Goal: Transaction & Acquisition: Purchase product/service

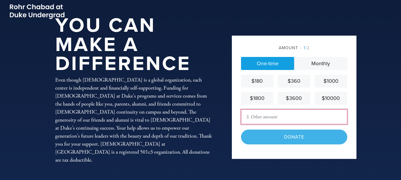
click at [273, 115] on input "Other Amount" at bounding box center [294, 117] width 106 height 15
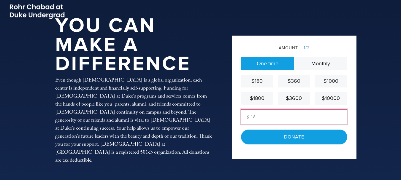
scroll to position [59, 0]
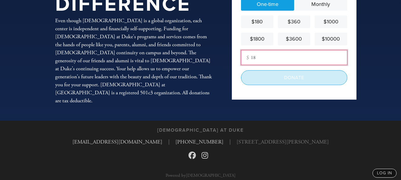
type input "18"
click at [274, 83] on input "Donate" at bounding box center [294, 77] width 106 height 15
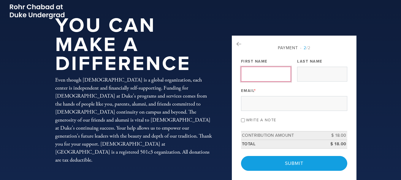
click at [266, 78] on input "First Name" at bounding box center [266, 74] width 50 height 15
type input "[PERSON_NAME]"
type input "Weissman"
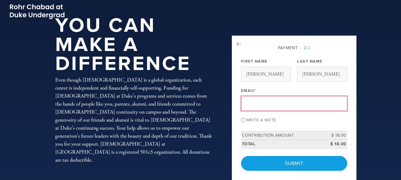
type input "eric_weissman@sbcglobal.net"
click at [277, 104] on input "eric_weissman@sbcglobal.net" at bounding box center [294, 103] width 106 height 15
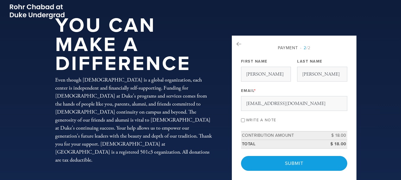
click at [308, 91] on div "Email * eric_weissman@sbcglobal.net" at bounding box center [294, 98] width 106 height 25
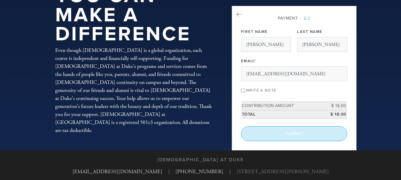
click at [297, 137] on input "Submit" at bounding box center [294, 133] width 106 height 15
